Goal: Task Accomplishment & Management: Manage account settings

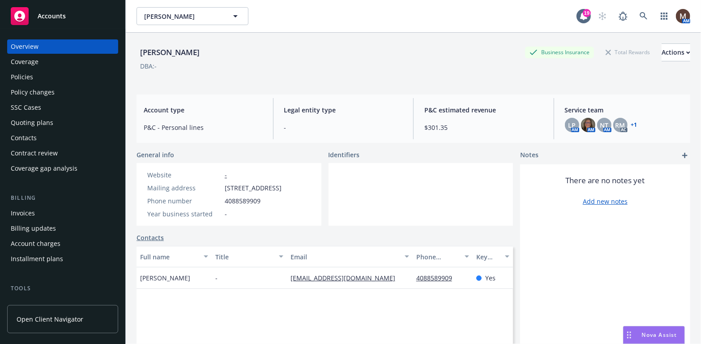
click at [34, 75] on div "Policies" at bounding box center [63, 77] width 104 height 14
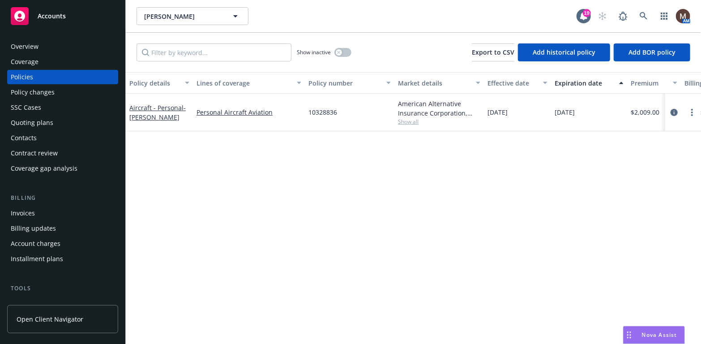
scroll to position [45, 0]
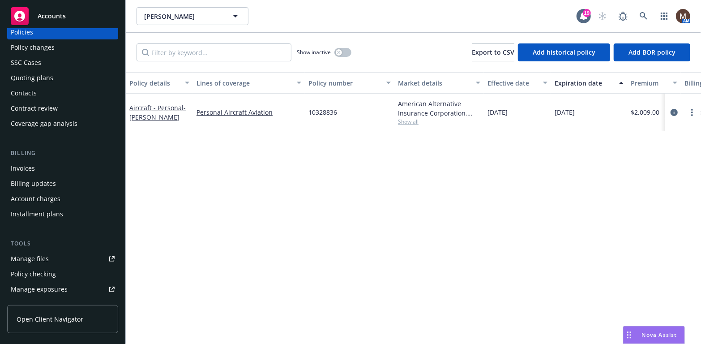
click at [46, 256] on div "Manage files" at bounding box center [30, 258] width 38 height 14
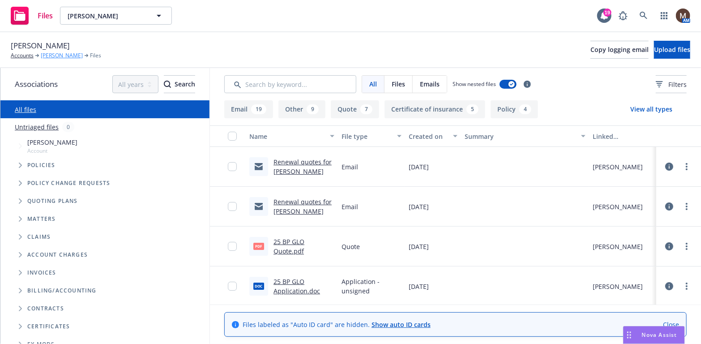
click at [51, 54] on link "[PERSON_NAME]" at bounding box center [62, 55] width 42 height 8
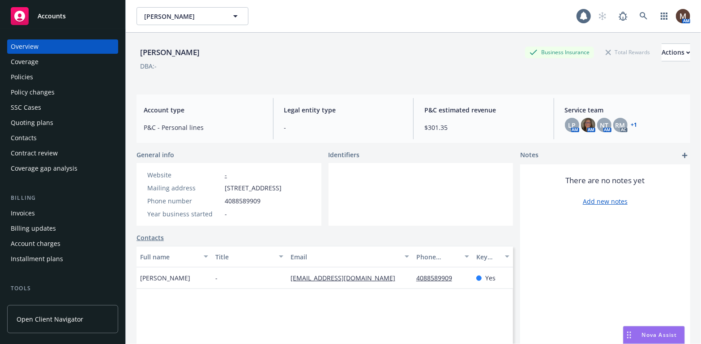
click at [34, 74] on div "Policies" at bounding box center [63, 77] width 104 height 14
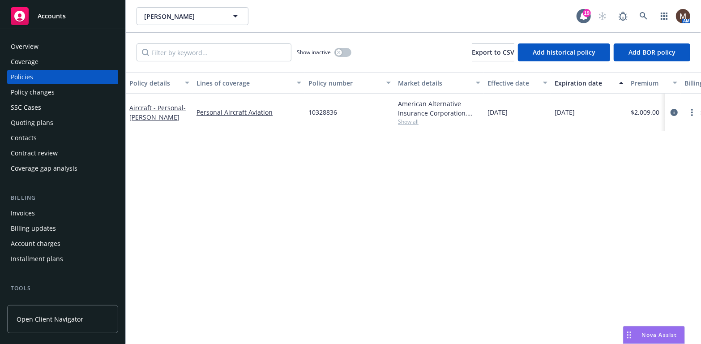
scroll to position [45, 0]
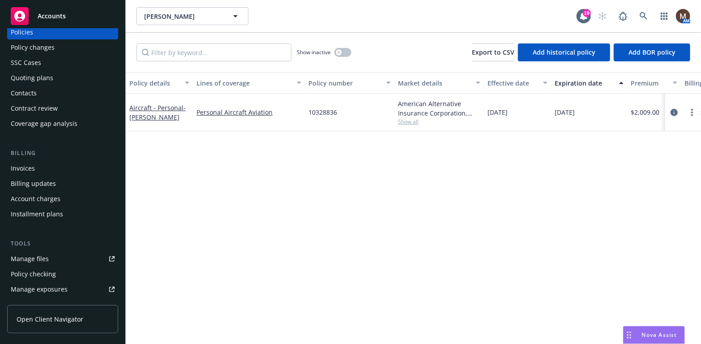
click at [43, 253] on div "Manage files" at bounding box center [30, 258] width 38 height 14
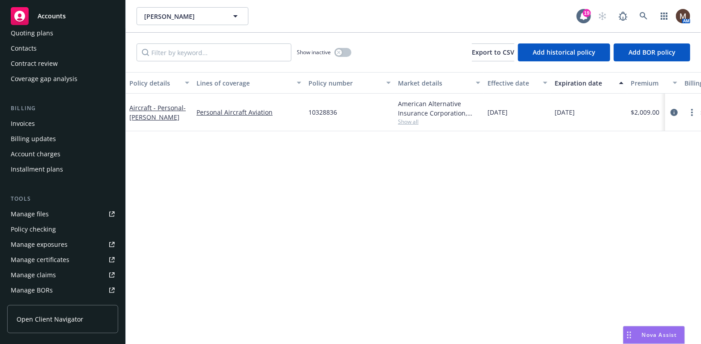
click at [46, 212] on div "Manage files" at bounding box center [30, 214] width 38 height 14
click at [38, 46] on div "Contacts" at bounding box center [63, 48] width 104 height 14
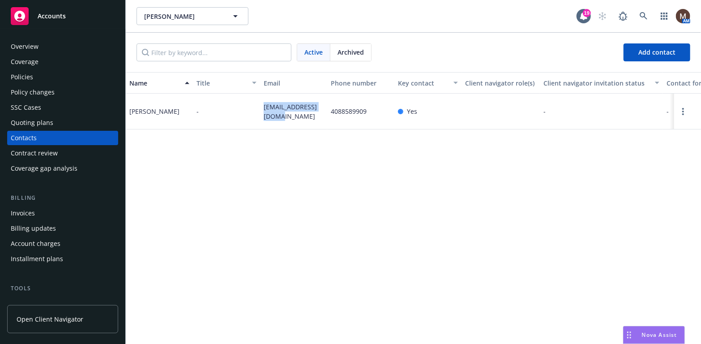
drag, startPoint x: 276, startPoint y: 119, endPoint x: 264, endPoint y: 107, distance: 16.8
click at [264, 107] on span "hehirsch@comcast.net" at bounding box center [293, 111] width 60 height 19
copy span "hehirsch@comcast.net"
click at [34, 76] on div "Policies" at bounding box center [63, 77] width 104 height 14
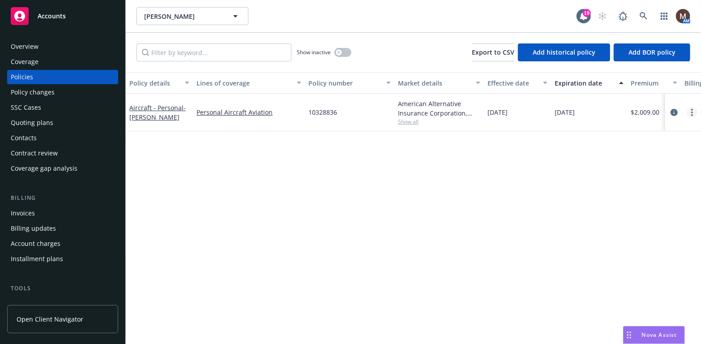
click at [692, 110] on circle "more" at bounding box center [692, 110] width 2 height 2
click at [629, 236] on link "Copy logging email" at bounding box center [644, 238] width 105 height 18
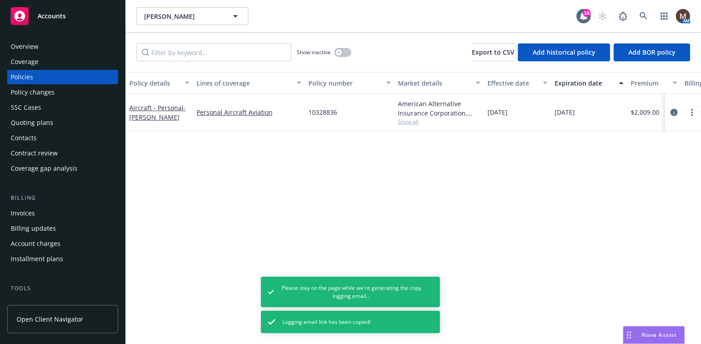
click at [231, 180] on div "Policy details Lines of coverage Policy number Market details Effective date Ex…" at bounding box center [413, 208] width 575 height 272
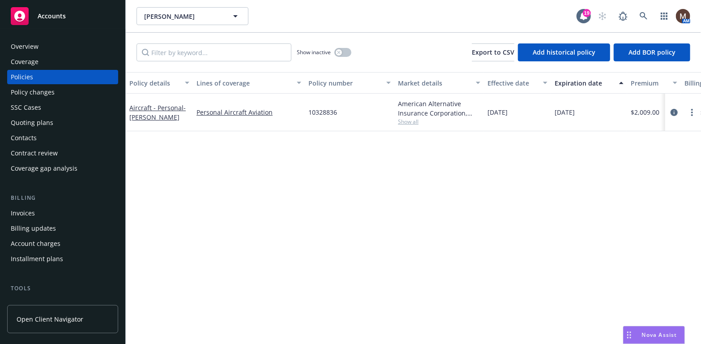
click at [41, 75] on div "Policies" at bounding box center [63, 77] width 104 height 14
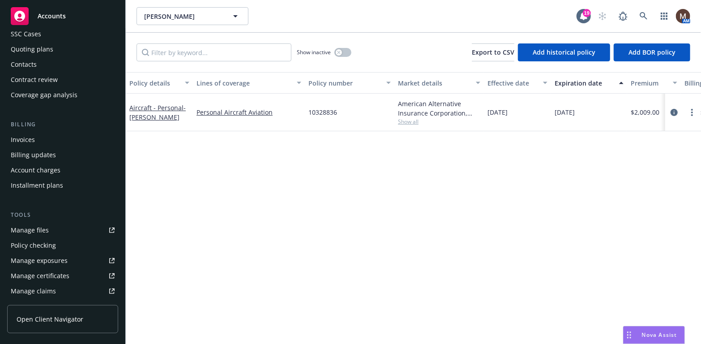
scroll to position [89, 0]
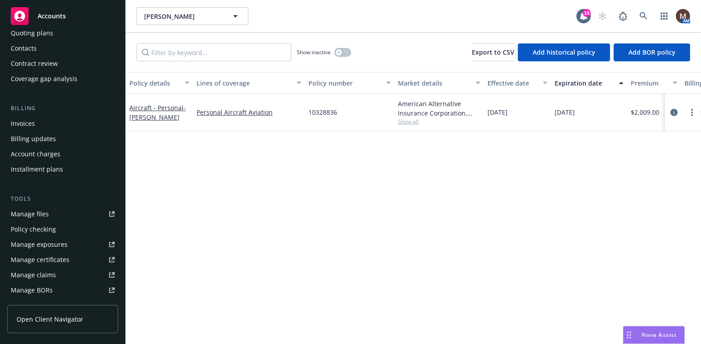
click at [48, 212] on link "Manage files" at bounding box center [62, 214] width 111 height 14
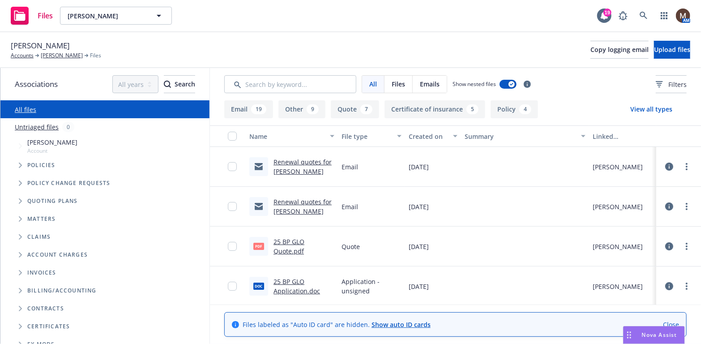
click at [289, 200] on link "Renewal quotes for [PERSON_NAME]" at bounding box center [302, 206] width 58 height 18
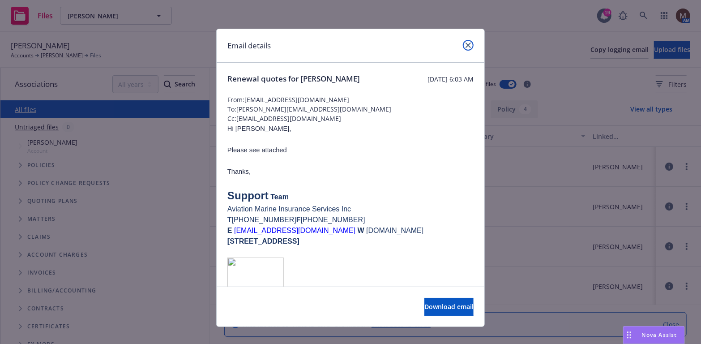
drag, startPoint x: 465, startPoint y: 42, endPoint x: 463, endPoint y: 48, distance: 5.5
click at [465, 42] on icon "close" at bounding box center [467, 44] width 5 height 5
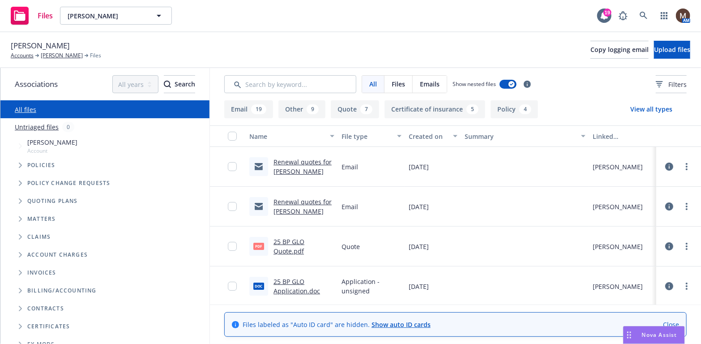
click at [292, 160] on link "Renewal quotes for [PERSON_NAME]" at bounding box center [302, 166] width 58 height 18
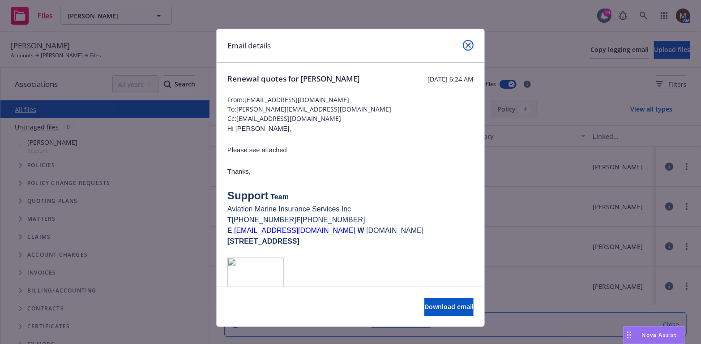
click at [465, 43] on icon "close" at bounding box center [467, 44] width 5 height 5
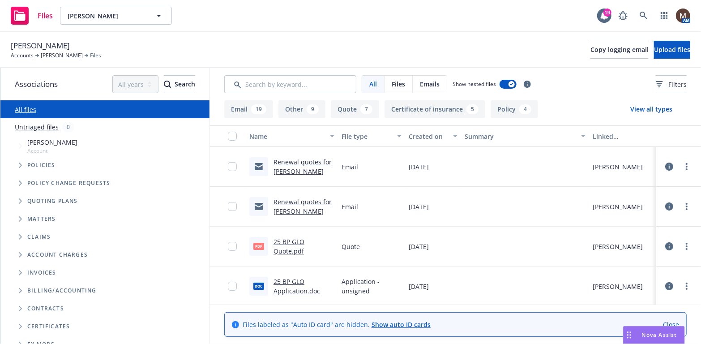
click at [299, 200] on link "Renewal quotes for Hal Hirsch" at bounding box center [302, 206] width 58 height 18
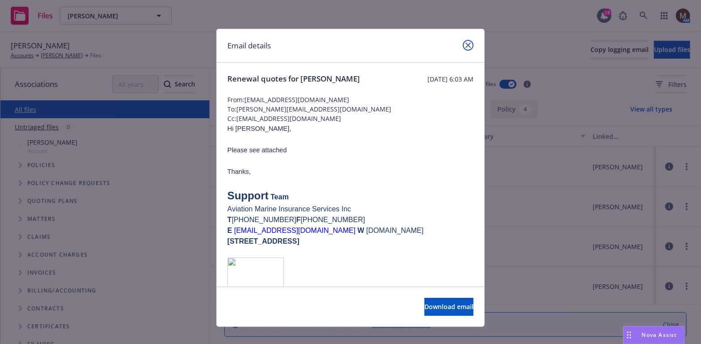
drag, startPoint x: 466, startPoint y: 43, endPoint x: 8, endPoint y: 56, distance: 457.8
click at [466, 43] on icon "close" at bounding box center [467, 44] width 5 height 5
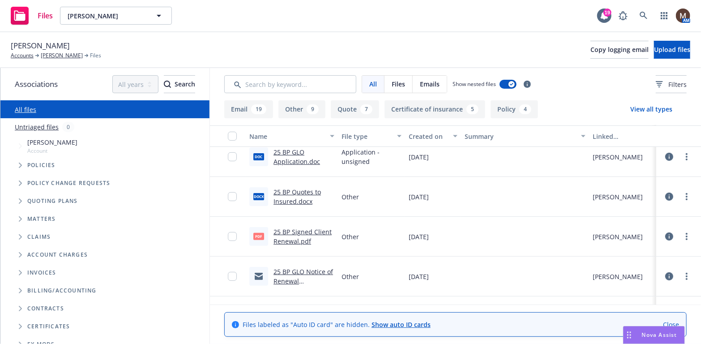
scroll to position [134, 0]
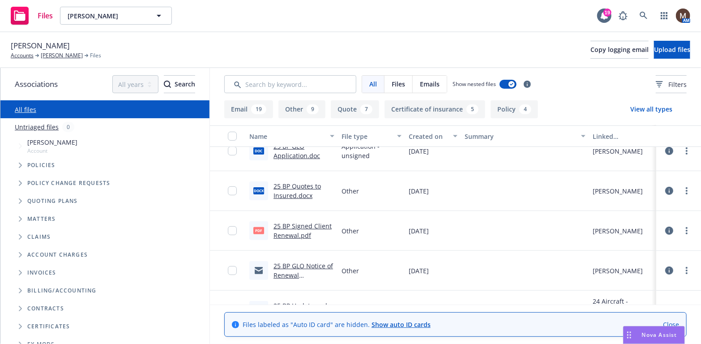
click at [309, 225] on link "25 BP Signed Client Renewal.pdf" at bounding box center [302, 230] width 58 height 18
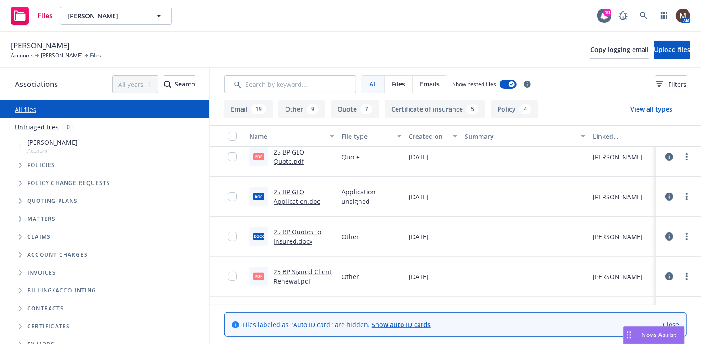
scroll to position [45, 0]
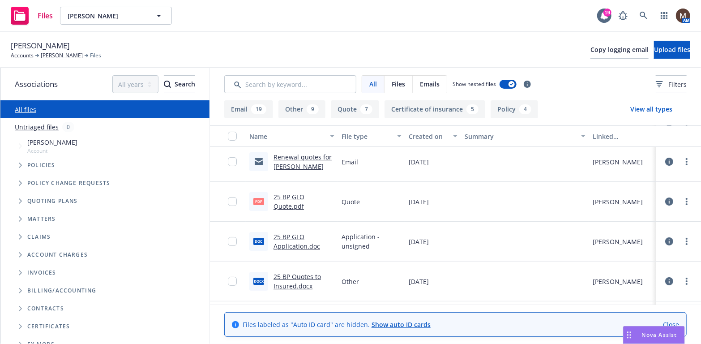
click at [295, 196] on link "25 BP GLO Quote.pdf" at bounding box center [288, 201] width 31 height 18
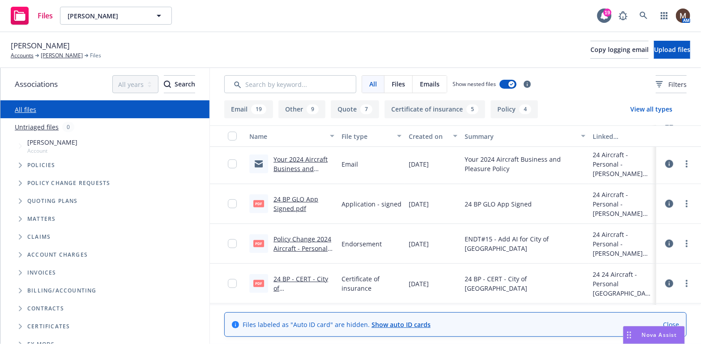
scroll to position [403, 0]
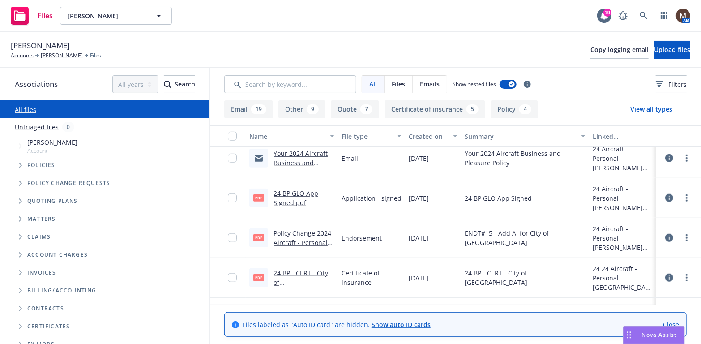
click at [293, 191] on link "24 BP GLO App Signed.pdf" at bounding box center [295, 198] width 45 height 18
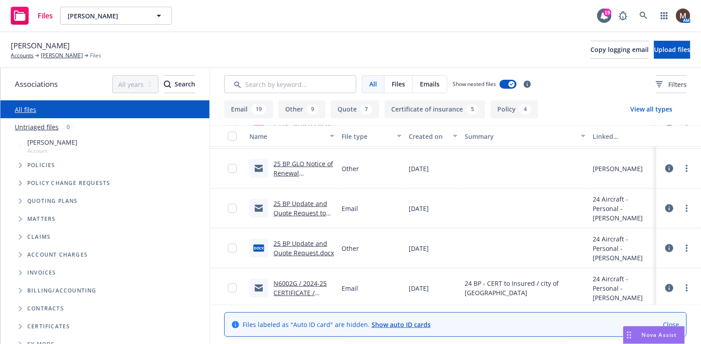
scroll to position [224, 0]
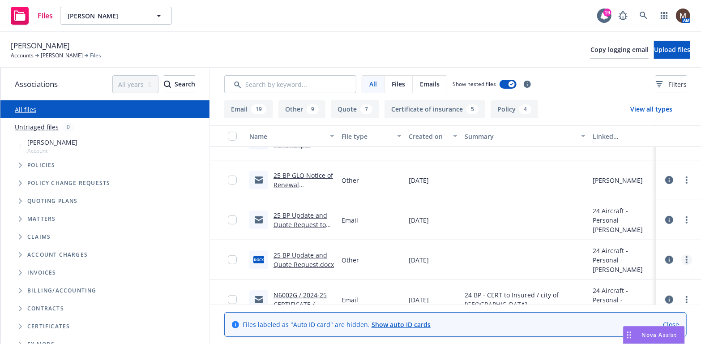
click at [685, 258] on icon "more" at bounding box center [686, 259] width 2 height 7
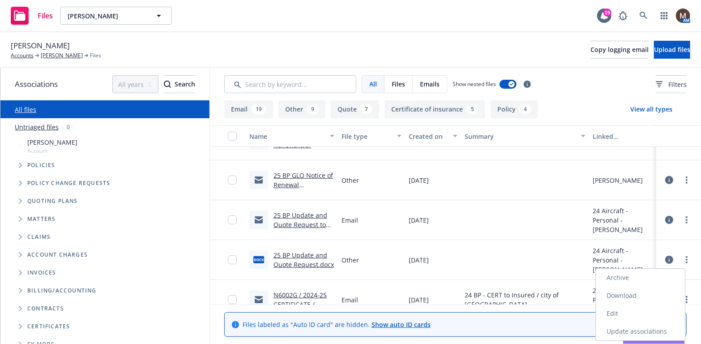
click at [626, 293] on link "Download" at bounding box center [640, 295] width 89 height 18
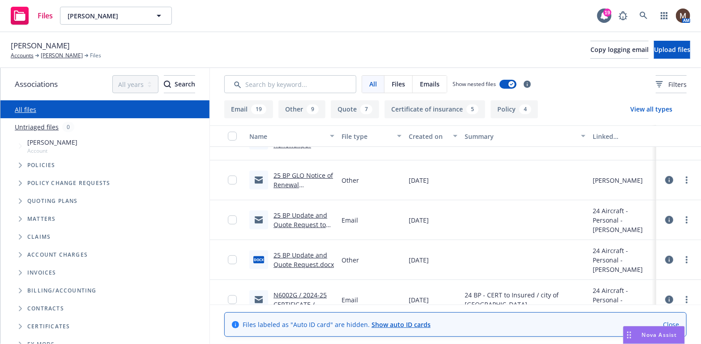
click at [388, 42] on div "Hal Hirsch Accounts Hal Hirsch Files Copy logging email Upload files" at bounding box center [350, 50] width 679 height 20
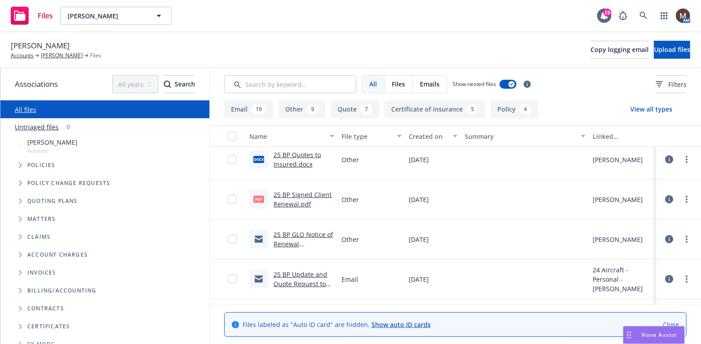
scroll to position [179, 0]
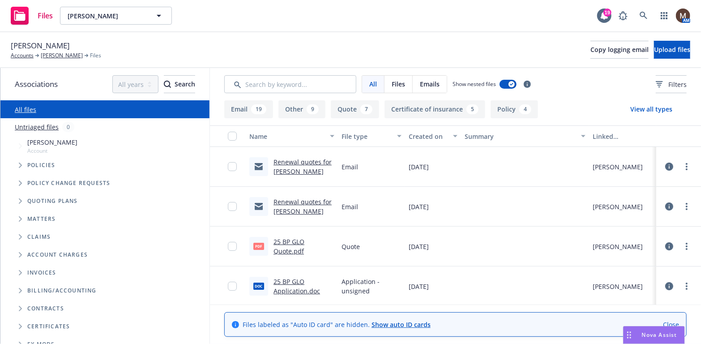
click at [287, 243] on link "25 BP GLO Quote.pdf" at bounding box center [288, 246] width 31 height 18
click at [682, 243] on link "more" at bounding box center [686, 246] width 11 height 11
click at [615, 301] on link "Edit" at bounding box center [640, 300] width 89 height 18
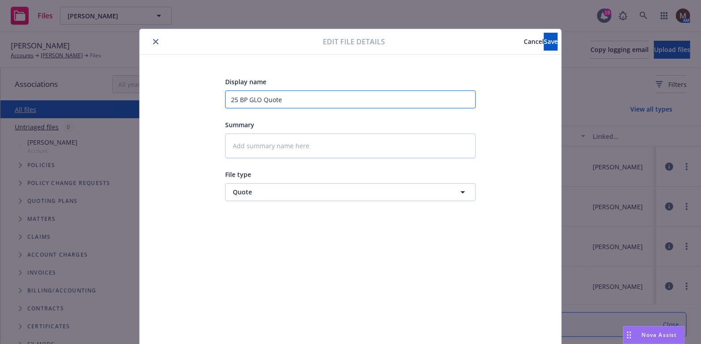
click at [289, 98] on input "25 BP GLO Quote" at bounding box center [350, 99] width 251 height 18
type textarea "x"
type input "25 BP GLO Quote"
type textarea "x"
type input "25 BP GLO Quote ("
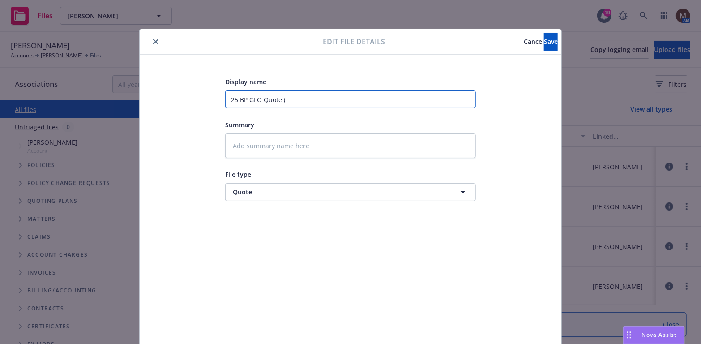
type textarea "x"
type input "25 BP GLO Quote ($"
type textarea "x"
type input "25 BP GLO Quote ($1"
type textarea "x"
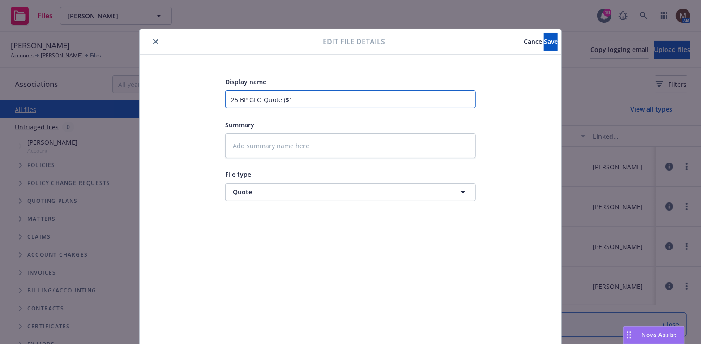
type input "25 BP GLO Quote ($10"
type textarea "x"
type input "25 BP GLO Quote ($100"
type textarea "x"
type input "25 BP GLO Quote ($100K"
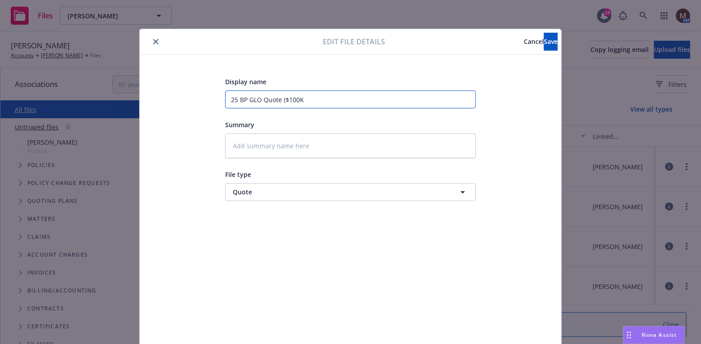
type textarea "x"
type input "25 BP GLO Quote ($100K"
type textarea "x"
type input "25 BP GLO Quote ($100K"
type textarea "x"
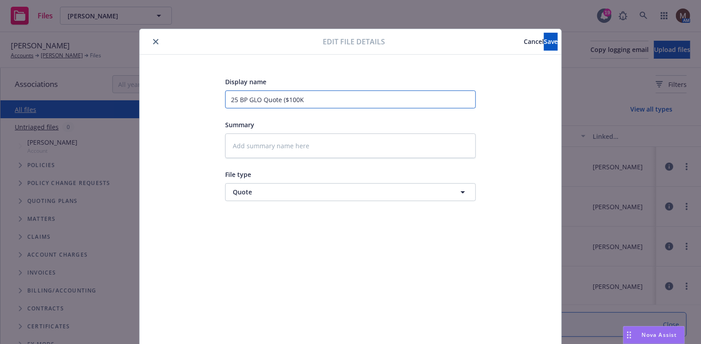
type input "25 BP GLO Quote ($100"
type textarea "x"
type input "25 BP GLO Quote ($100k"
type textarea "x"
type input "25 BP GLO Quote ($100k"
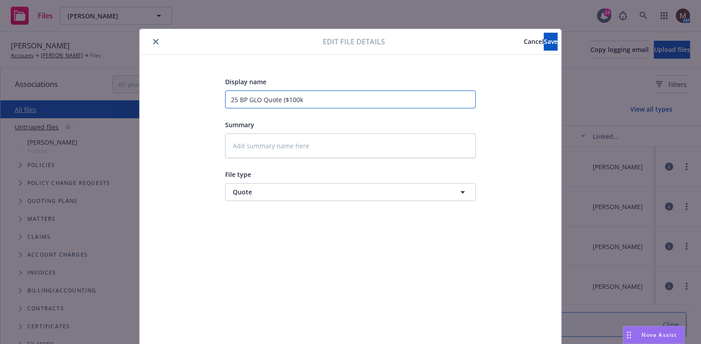
type textarea "x"
type input "25 BP GLO Quote ($100k H"
type textarea "x"
type input "25 BP GLO Quote ($100k Hu"
type textarea "x"
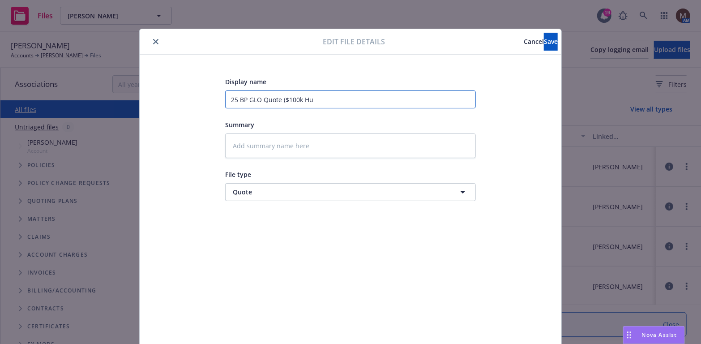
type input "25 BP GLO Quote ($100k Hul"
type textarea "x"
type input "25 BP GLO Quote ($100k Hull"
type textarea "x"
type input "25 BP GLO Quote ($100k Hull"
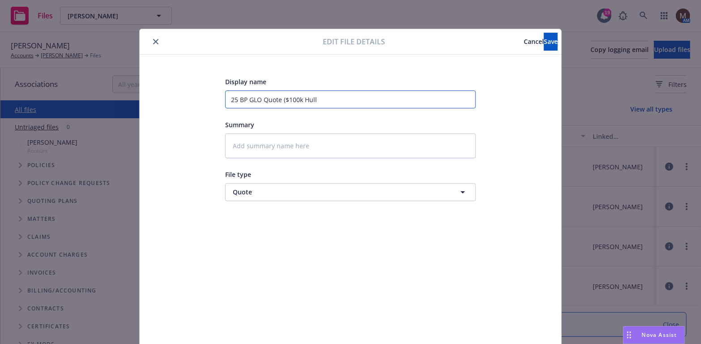
type textarea "x"
type input "25 BP GLO Quote ($100k Hull V"
type textarea "x"
type input "25 BP GLO Quote ($100k Hull Va"
type textarea "x"
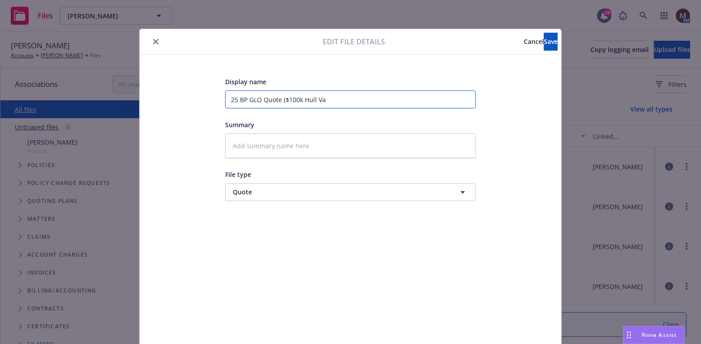
type input "25 BP GLO Quote ($100k Hull Val"
type textarea "x"
type input "25 BP GLO Quote ($100k Hull Valu"
type textarea "x"
type input "25 BP GLO Quote ($100k Hull Value"
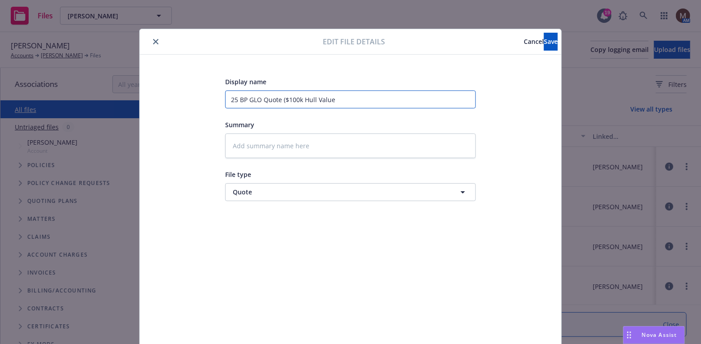
type textarea "x"
drag, startPoint x: 360, startPoint y: 105, endPoint x: 216, endPoint y: 110, distance: 144.6
click at [216, 110] on div "Display name 25 BP GLO Quote ($100k Hull Value) Summary File type Quote Quote" at bounding box center [350, 210] width 386 height 268
type input "25 BP GLO Quote ($100k Hull Value)"
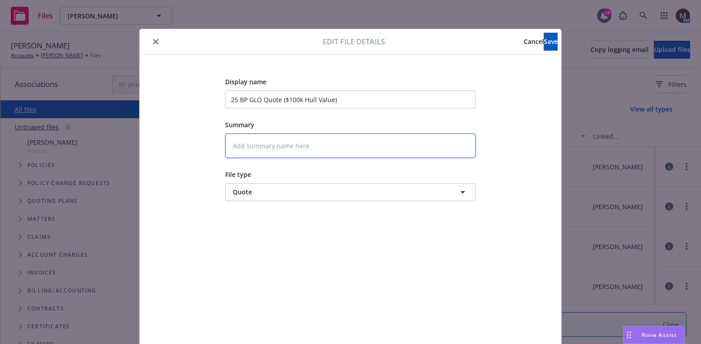
click at [284, 141] on textarea at bounding box center [350, 145] width 251 height 25
paste textarea "25 BP GLO Quote ($100k Hull Value)"
type textarea "x"
type textarea "25 BP GLO Quote ($100k Hull Value)"
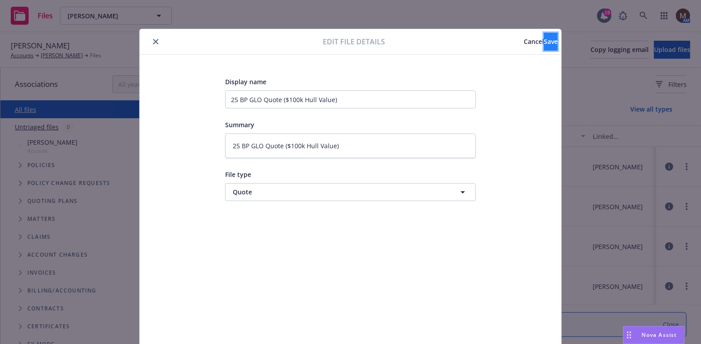
click at [544, 39] on span "Save" at bounding box center [551, 41] width 14 height 8
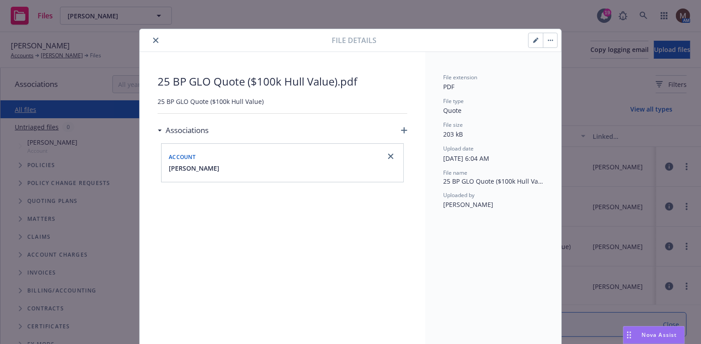
click at [153, 38] on icon "close" at bounding box center [155, 40] width 5 height 5
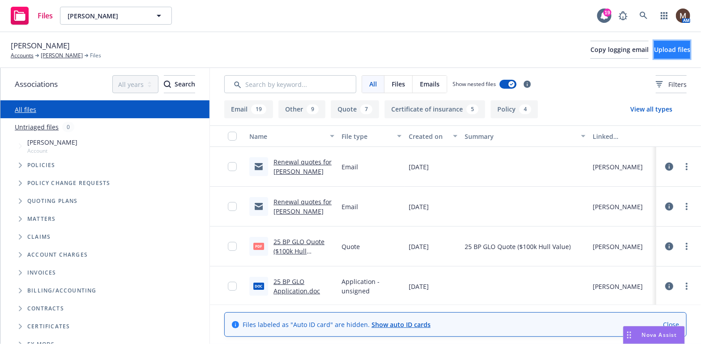
click at [672, 47] on span "Upload files" at bounding box center [672, 49] width 36 height 8
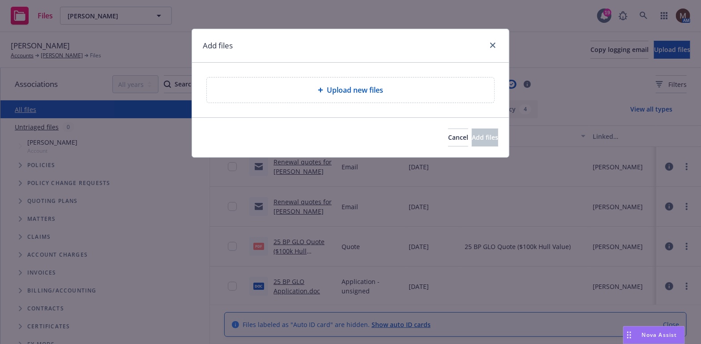
type textarea "x"
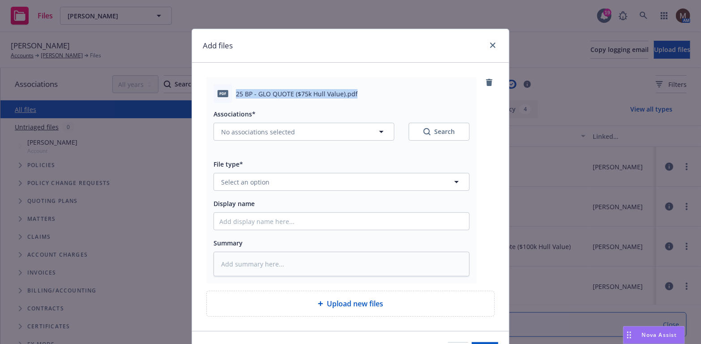
drag, startPoint x: 368, startPoint y: 93, endPoint x: 229, endPoint y: 96, distance: 139.6
click at [229, 96] on div "pdf 25 BP - GLO QUOTE ($75k Hull Value).pdf" at bounding box center [341, 93] width 256 height 19
copy div "25 BP - GLO QUOTE ($75k Hull Value).pdf"
click at [452, 178] on icon "button" at bounding box center [456, 181] width 11 height 11
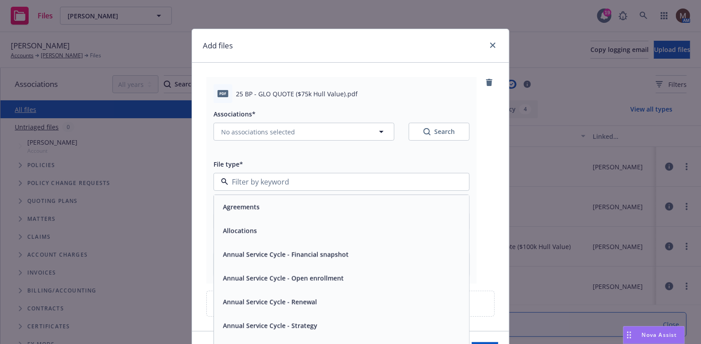
type input "q"
click at [275, 209] on div "Quote" at bounding box center [341, 206] width 244 height 13
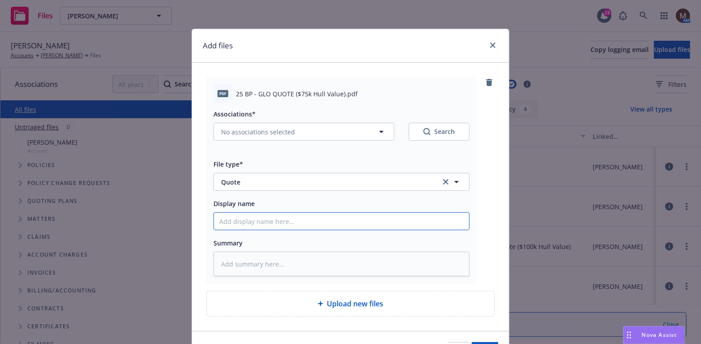
click at [237, 218] on input "Display name" at bounding box center [341, 220] width 255 height 17
paste input "25 BP - GLO QUOTE ($75k Hull Value).pdf"
type textarea "x"
type input "25 BP - GLO QUOTE ($75k Hull Value).pdf"
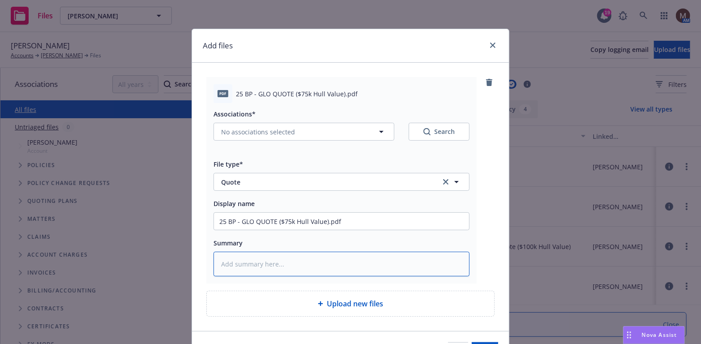
click at [238, 259] on textarea at bounding box center [341, 263] width 256 height 25
paste textarea "25 BP - GLO QUOTE ($75k Hull Value).pdf"
type textarea "x"
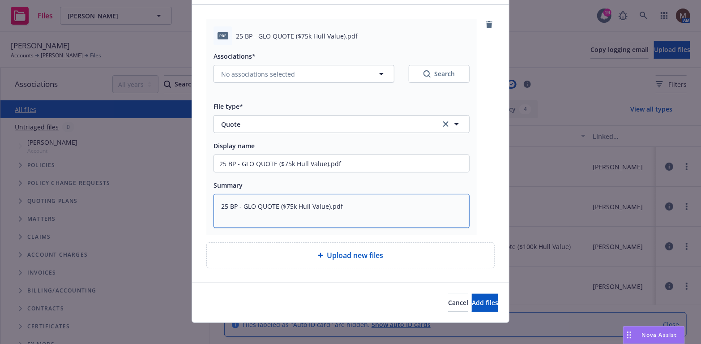
scroll to position [65, 0]
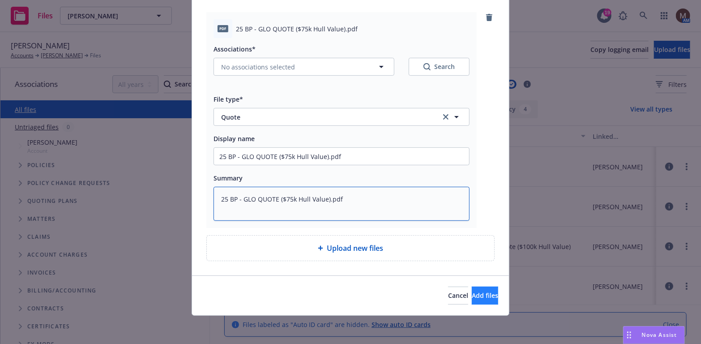
type textarea "25 BP - GLO QUOTE ($75k Hull Value).pdf"
click at [476, 292] on span "Add files" at bounding box center [484, 295] width 26 height 8
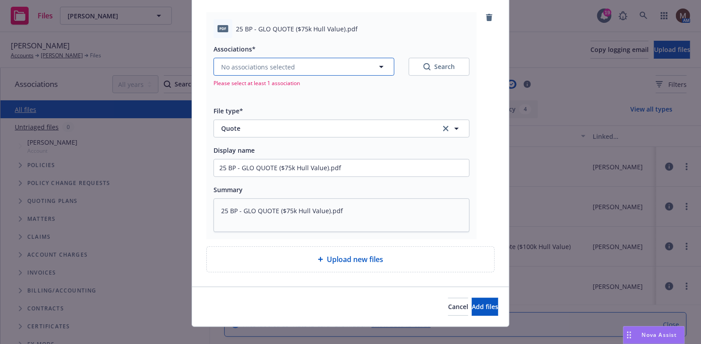
click at [379, 68] on icon "button" at bounding box center [381, 67] width 4 height 2
type textarea "x"
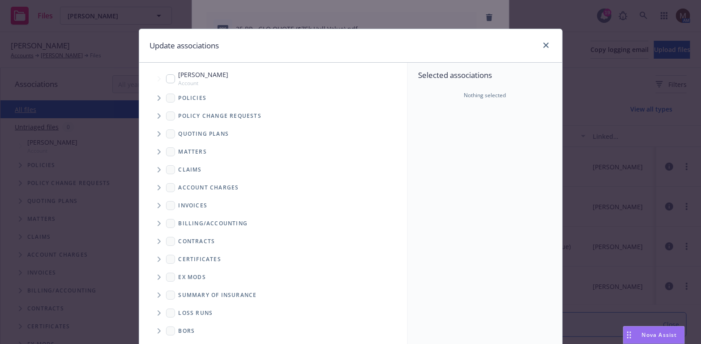
click at [166, 76] on input "Tree Example" at bounding box center [170, 78] width 9 height 9
checkbox input "true"
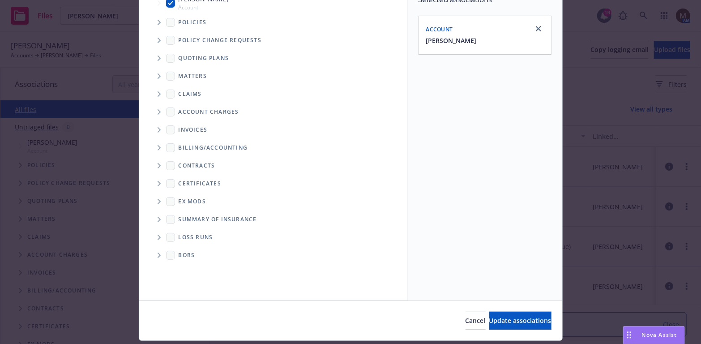
scroll to position [89, 0]
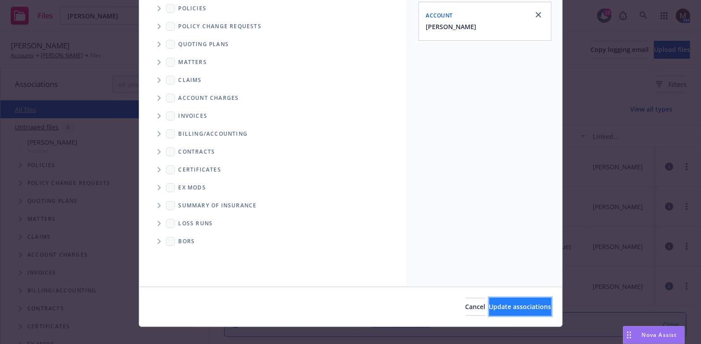
click at [507, 306] on span "Update associations" at bounding box center [520, 306] width 62 height 8
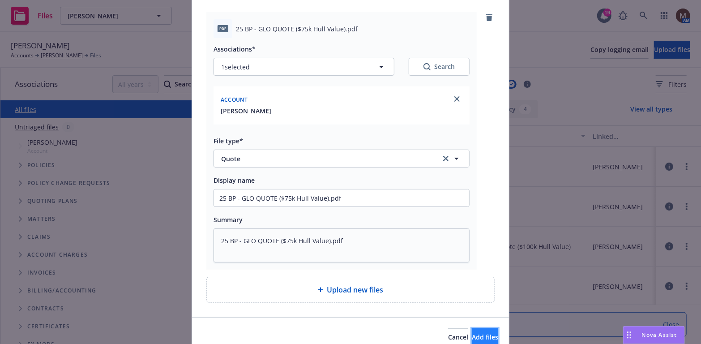
click at [471, 337] on span "Add files" at bounding box center [484, 336] width 26 height 8
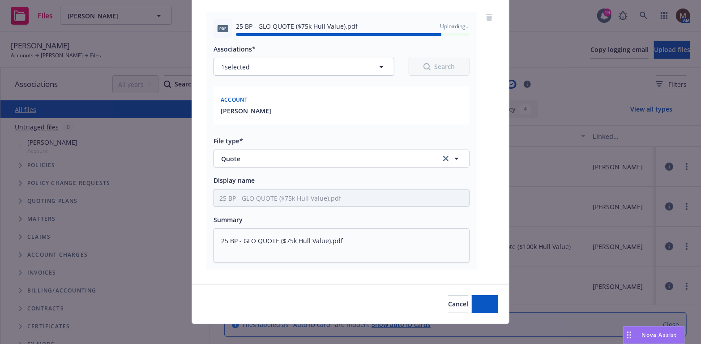
type textarea "x"
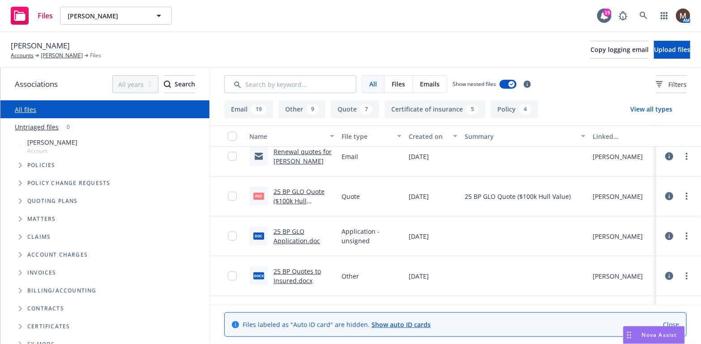
scroll to position [134, 0]
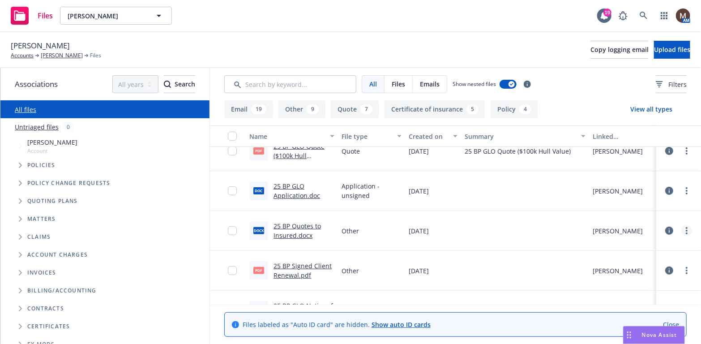
click at [685, 227] on circle "more" at bounding box center [686, 228] width 2 height 2
click at [617, 263] on link "Download" at bounding box center [640, 266] width 89 height 18
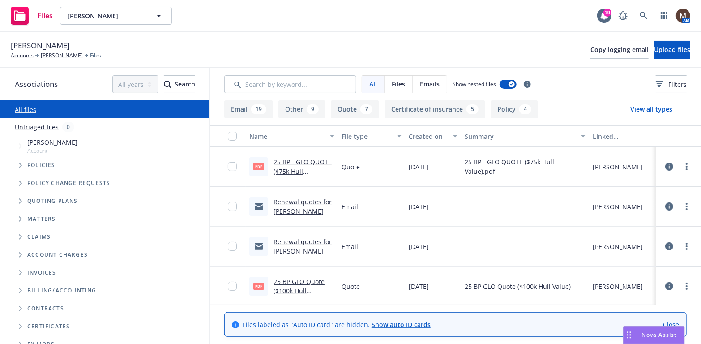
click at [299, 162] on link "25 BP - GLO QUOTE ($75k Hull Value).pdf.pdf" at bounding box center [302, 170] width 58 height 27
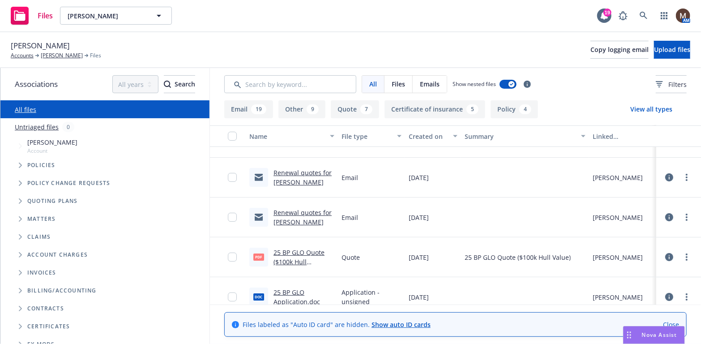
scroll to position [45, 0]
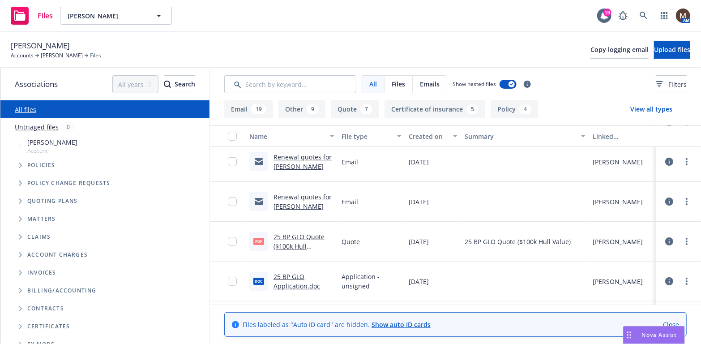
click at [305, 235] on link "25 BP GLO Quote ($100k Hull Value).pdf" at bounding box center [298, 245] width 51 height 27
drag, startPoint x: 57, startPoint y: 55, endPoint x: 65, endPoint y: 61, distance: 10.2
click at [57, 55] on link "[PERSON_NAME]" at bounding box center [62, 55] width 42 height 8
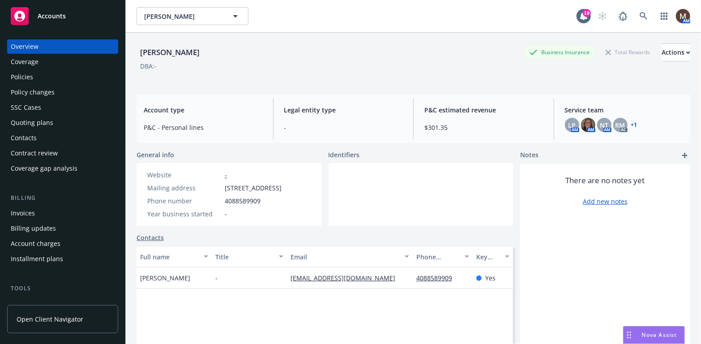
click at [31, 72] on div "Policies" at bounding box center [22, 77] width 22 height 14
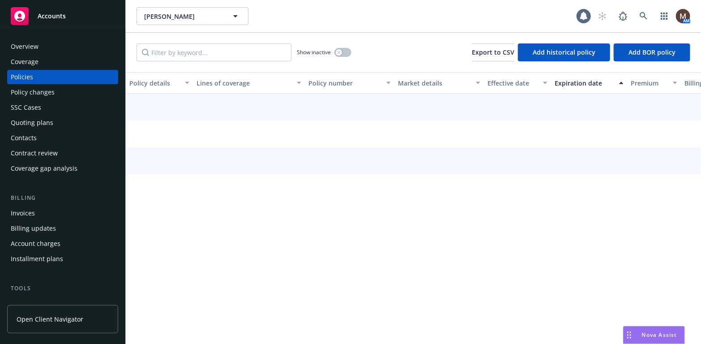
click at [26, 76] on div "Policies" at bounding box center [22, 77] width 22 height 14
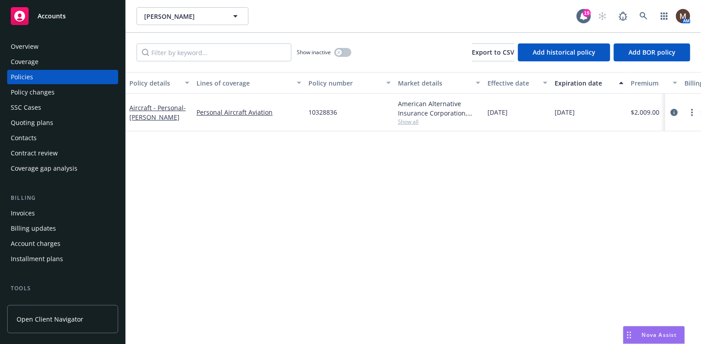
click at [41, 75] on div "Policies" at bounding box center [63, 77] width 104 height 14
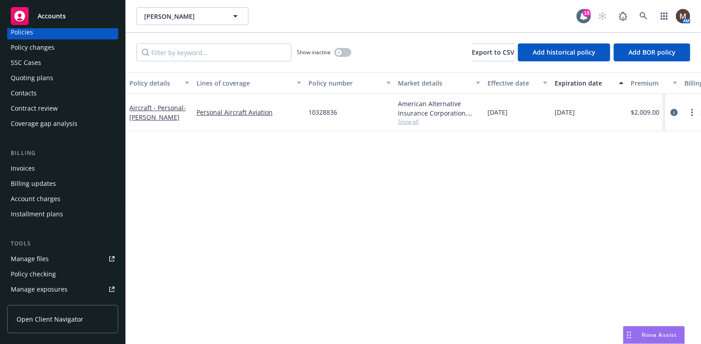
scroll to position [89, 0]
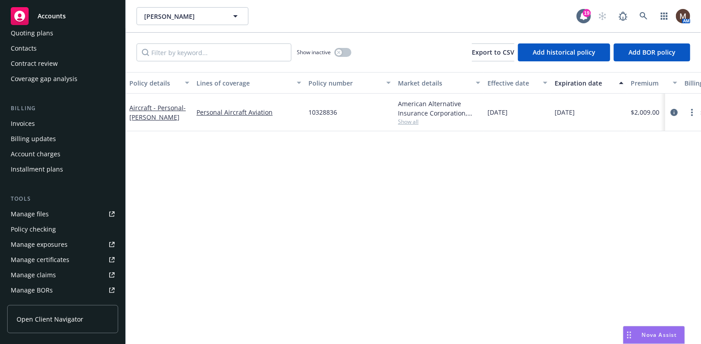
click at [41, 213] on div "Manage files" at bounding box center [30, 214] width 38 height 14
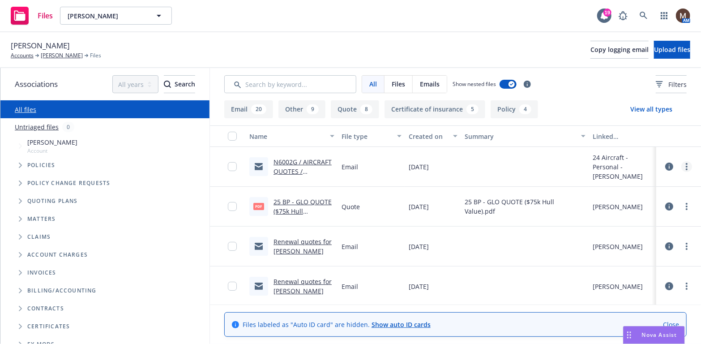
click at [685, 163] on circle "more" at bounding box center [686, 164] width 2 height 2
click at [621, 217] on link "Edit" at bounding box center [640, 221] width 89 height 18
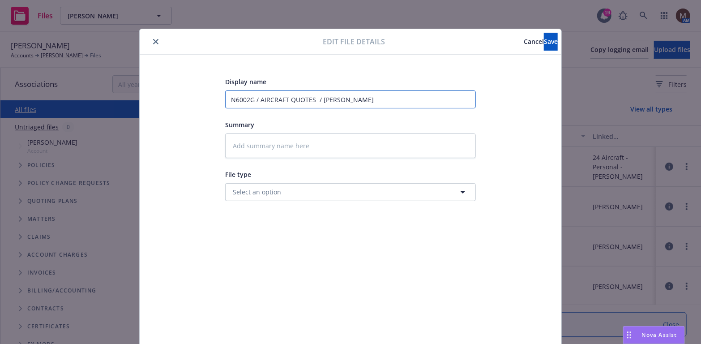
drag, startPoint x: 312, startPoint y: 100, endPoint x: 225, endPoint y: 103, distance: 86.4
click at [225, 103] on input "N6002G / AIRCRAFT QUOTES / [PERSON_NAME]" at bounding box center [350, 99] width 251 height 18
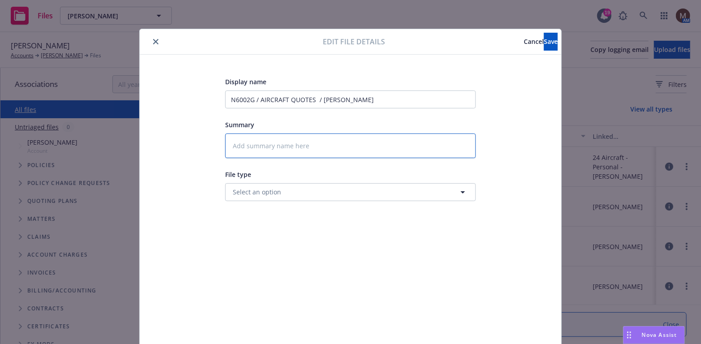
click at [255, 136] on textarea at bounding box center [350, 145] width 251 height 25
type textarea "2"
type textarea "x"
type textarea "25"
type textarea "x"
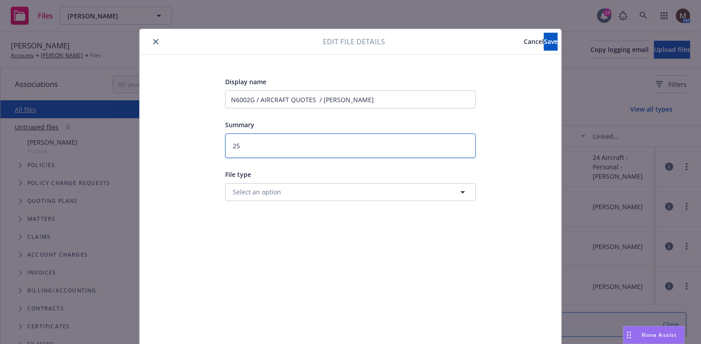
type textarea "25"
type textarea "x"
type textarea "25 B"
type textarea "x"
type textarea "25 BP"
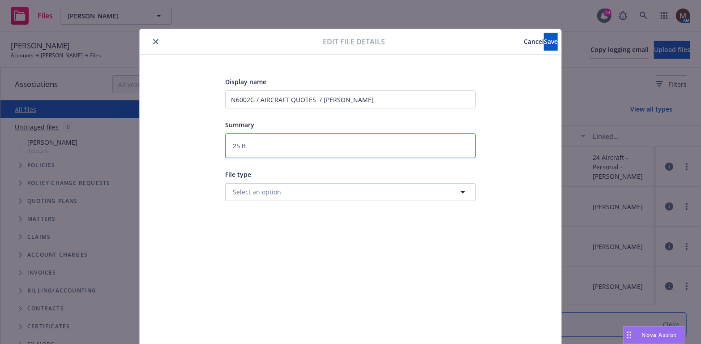
type textarea "x"
type textarea "25 BP"
type textarea "x"
type textarea "25 BP -"
type textarea "x"
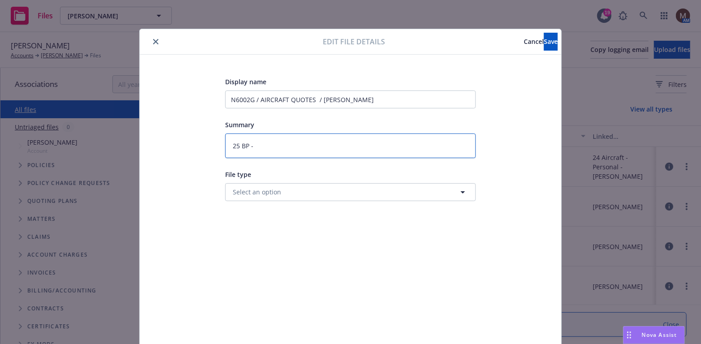
type textarea "25 BP -"
type textarea "x"
type textarea "25 BP - t"
type textarea "x"
type textarea "25 BP - to"
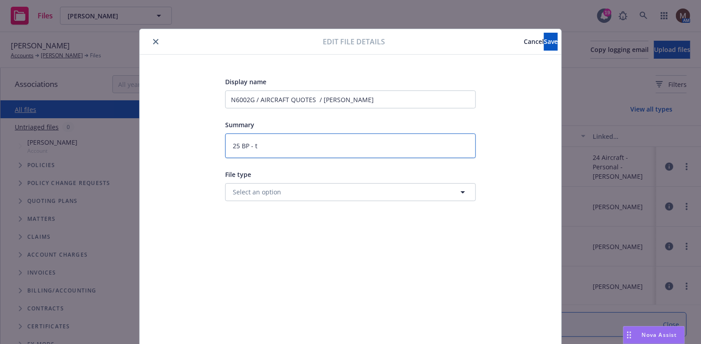
type textarea "x"
type textarea "25 BP - to"
type textarea "x"
type textarea "25 BP - to"
type textarea "x"
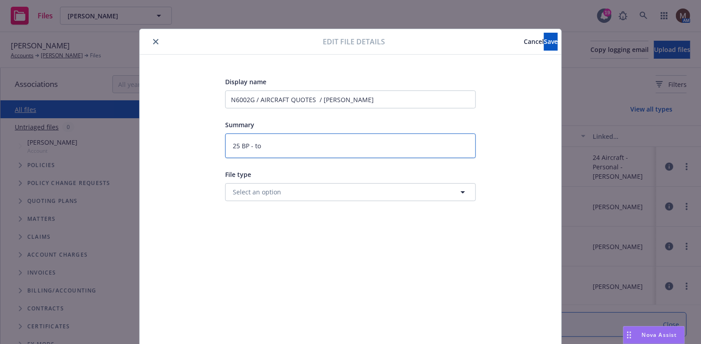
type textarea "25 BP - t"
type textarea "x"
type textarea "25 BP -"
type textarea "x"
paste textarea "N6002G / AIRCRAFT QUOTES"
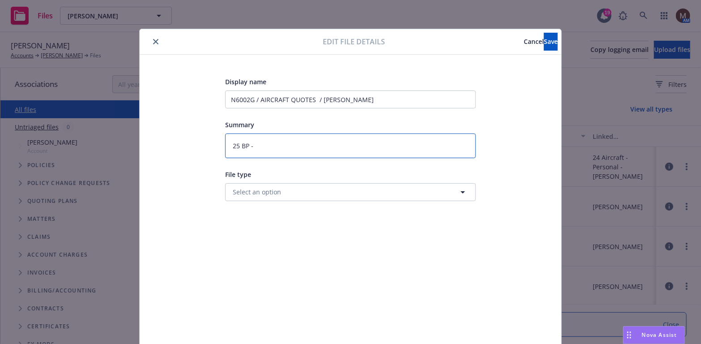
type textarea "25 BP - N6002G / AIRCRAFT QUOTES"
type textarea "x"
type textarea "25 BP - N6002G / AIRCRAFT QUOTES"
type textarea "x"
type textarea "25 BP - N6002G / AIRCRAFT QUOTES t"
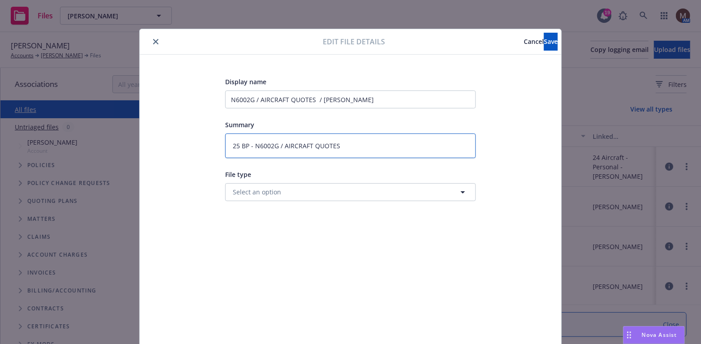
type textarea "x"
type textarea "25 BP - N6002G / AIRCRAFT QUOTES to"
type textarea "x"
type textarea "25 BP - N6002G / AIRCRAFT QUOTES to"
type textarea "x"
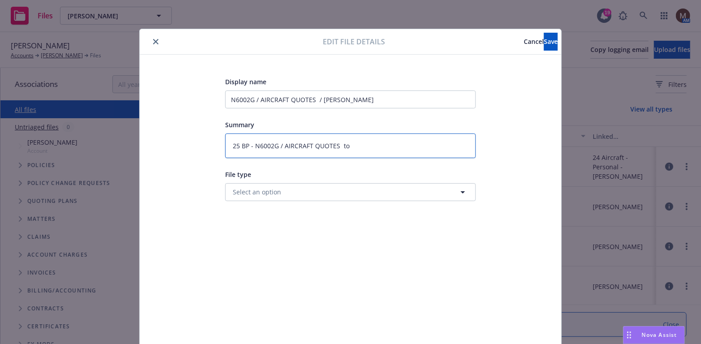
type textarea "25 BP - N6002G / AIRCRAFT QUOTES to i"
type textarea "x"
type textarea "25 BP - N6002G / AIRCRAFT QUOTES to in"
type textarea "x"
type textarea "25 BP - N6002G / AIRCRAFT QUOTES to ins"
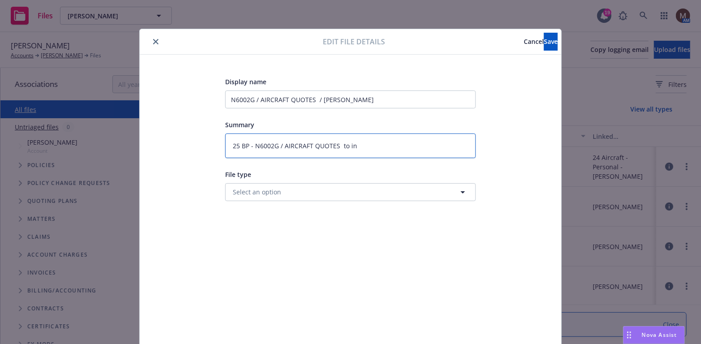
type textarea "x"
type textarea "25 BP - N6002G / AIRCRAFT QUOTES to insu"
type textarea "x"
type textarea "25 BP - N6002G / AIRCRAFT QUOTES to insur"
type textarea "x"
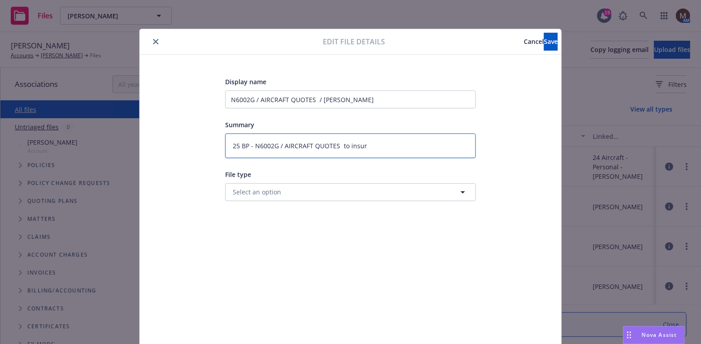
type textarea "25 BP - N6002G / AIRCRAFT QUOTES to insure"
type textarea "x"
type textarea "25 BP - N6002G / AIRCRAFT QUOTES to insured"
type textarea "x"
type textarea "25 BP - N6002G / AIRCRAFT QUOTES to insured"
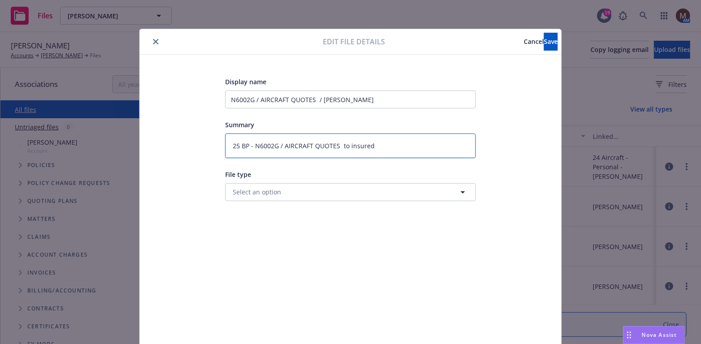
type textarea "x"
type textarea "25 BP - N6002G / AIRCRAFT QUOTES to insured"
click at [544, 41] on span "Save" at bounding box center [551, 41] width 14 height 8
type textarea "x"
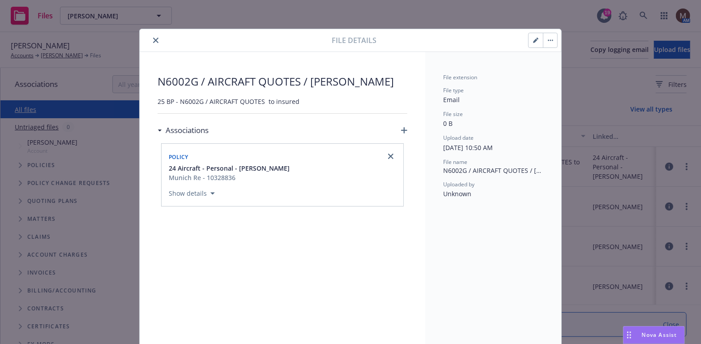
click at [153, 39] on icon "close" at bounding box center [155, 40] width 5 height 5
